Goal: Find specific page/section: Find specific page/section

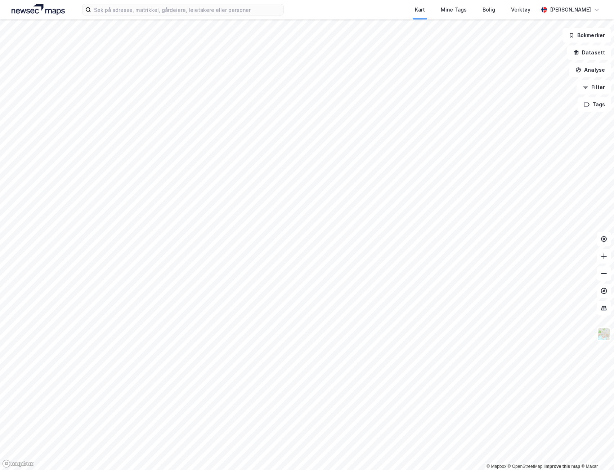
click at [201, 18] on div "Kart Mine Tags Bolig Verktøy [PERSON_NAME]" at bounding box center [307, 9] width 614 height 19
click at [201, 15] on div "Kart Mine Tags Bolig Verktøy [PERSON_NAME]" at bounding box center [307, 9] width 614 height 19
click at [201, 14] on input at bounding box center [187, 9] width 192 height 11
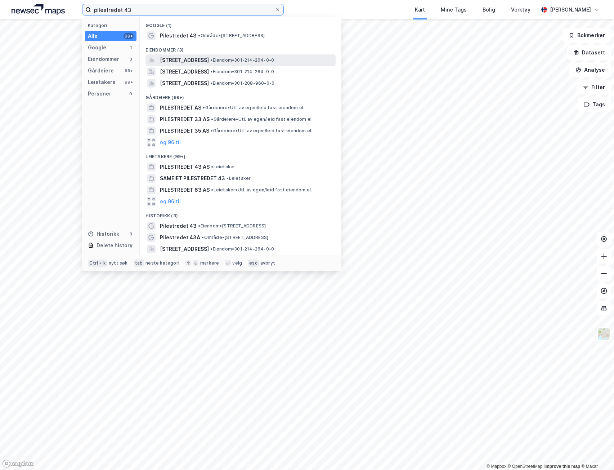
type input "pilestredet 43"
click at [209, 58] on span "[STREET_ADDRESS]" at bounding box center [184, 60] width 49 height 9
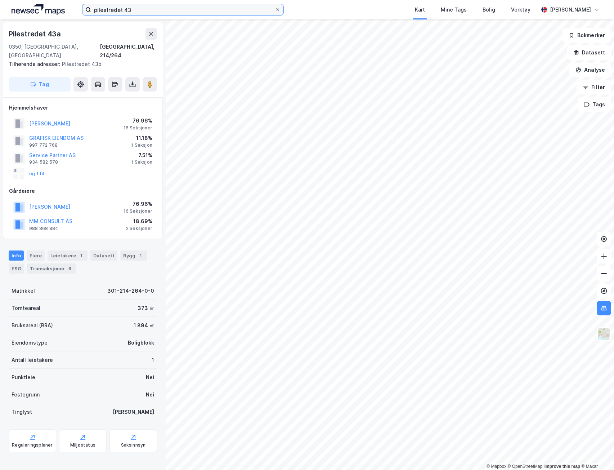
click at [139, 9] on input "pilestredet 43" at bounding box center [183, 9] width 184 height 11
